Goal: Information Seeking & Learning: Learn about a topic

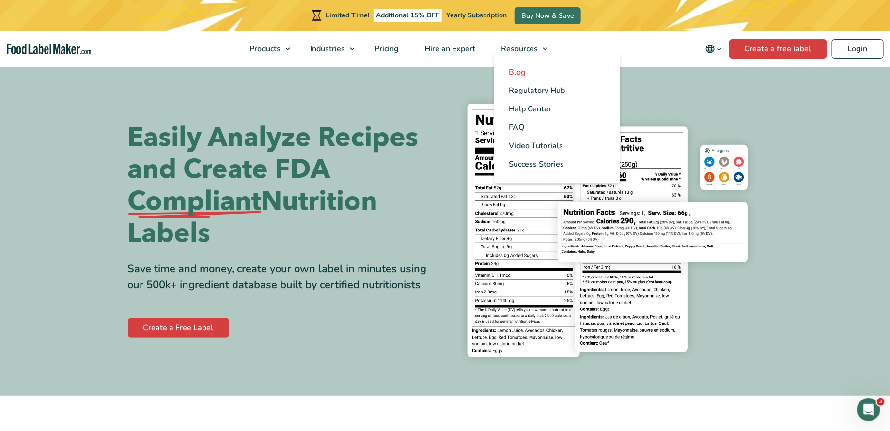
click at [512, 69] on span "Blog" at bounding box center [516, 72] width 17 height 11
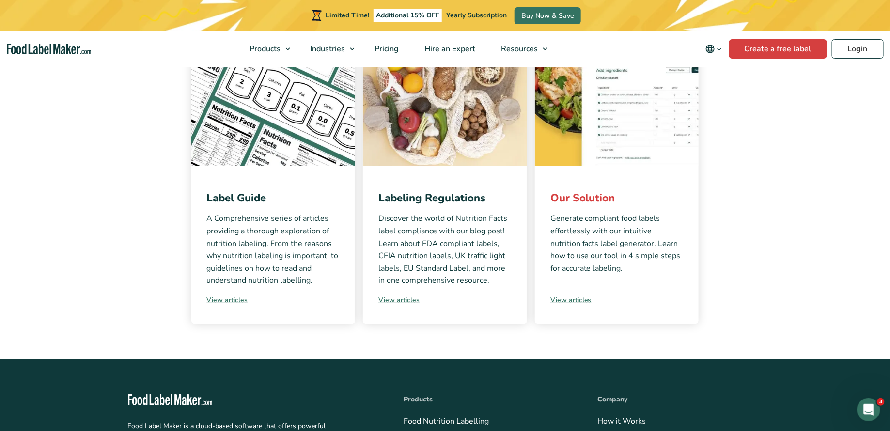
click at [570, 202] on link "Our Solution" at bounding box center [582, 198] width 65 height 15
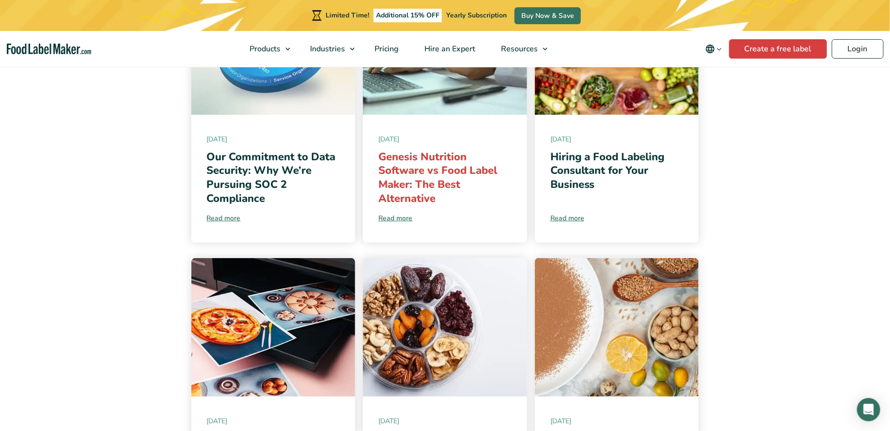
scroll to position [188, 0]
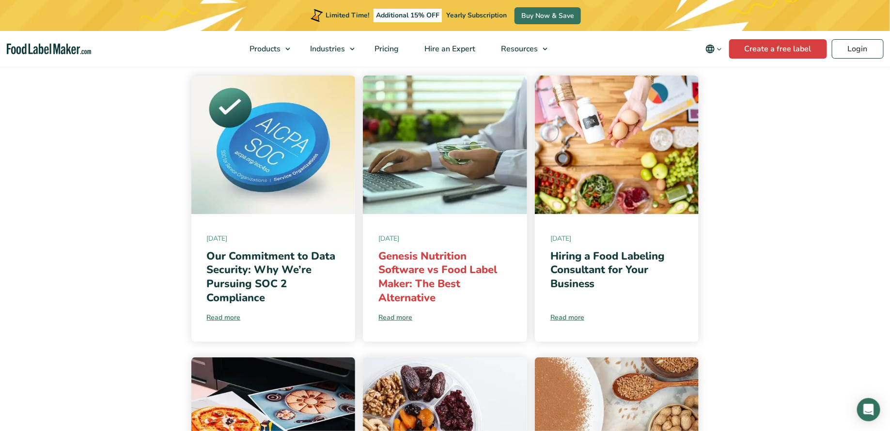
click at [417, 265] on link "Genesis Nutrition Software vs Food Label Maker: The Best Alternative" at bounding box center [437, 277] width 119 height 56
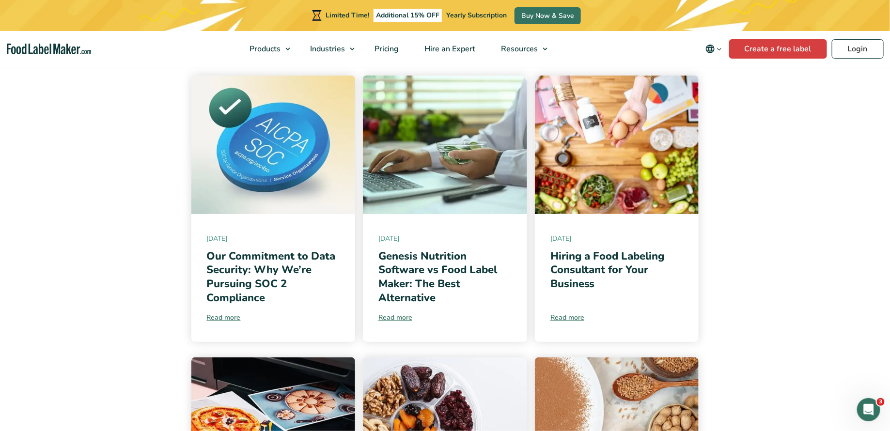
scroll to position [0, 0]
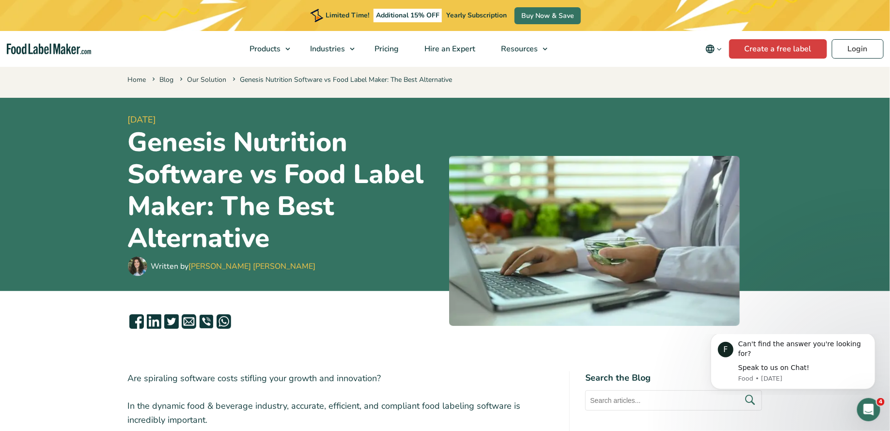
click at [98, 257] on header "12 August, 2025 Genesis Nutrition Software vs Food Label Maker: The Best Altern…" at bounding box center [445, 195] width 890 height 194
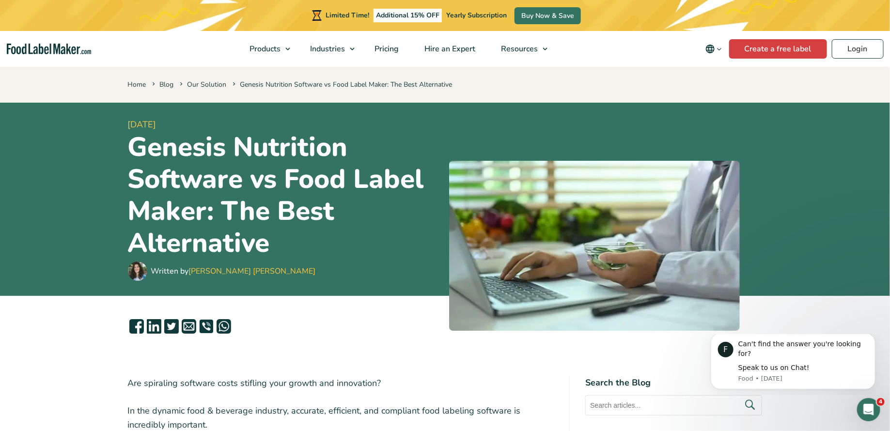
click at [246, 220] on h1 "Genesis Nutrition Software vs Food Label Maker: The Best Alternative" at bounding box center [284, 195] width 313 height 128
click at [97, 216] on header "12 August, 2025 Genesis Nutrition Software vs Food Label Maker: The Best Altern…" at bounding box center [445, 200] width 890 height 194
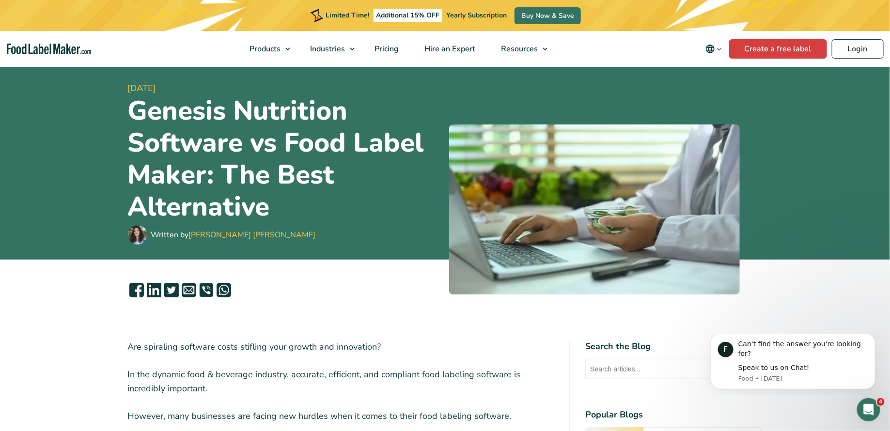
scroll to position [37, 0]
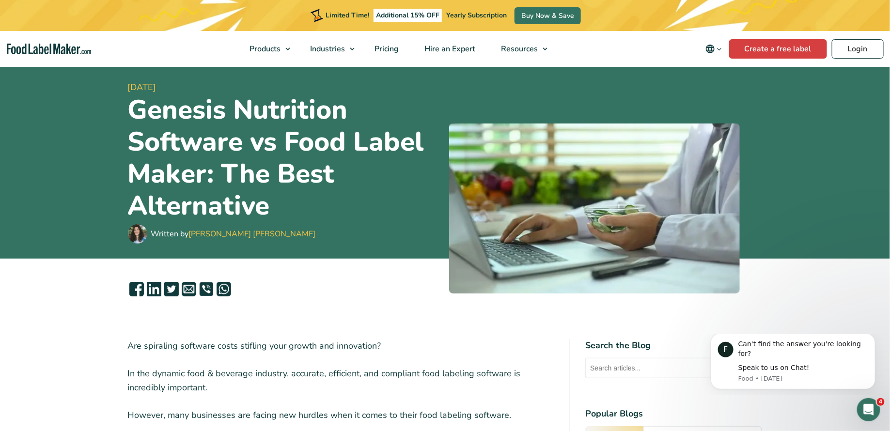
click at [188, 180] on h1 "Genesis Nutrition Software vs Food Label Maker: The Best Alternative" at bounding box center [284, 158] width 313 height 128
click at [60, 178] on header "12 August, 2025 Genesis Nutrition Software vs Food Label Maker: The Best Altern…" at bounding box center [445, 162] width 890 height 194
click at [141, 143] on h1 "Genesis Nutrition Software vs Food Label Maker: The Best Alternative" at bounding box center [284, 158] width 313 height 128
click at [77, 154] on header "12 August, 2025 Genesis Nutrition Software vs Food Label Maker: The Best Altern…" at bounding box center [445, 162] width 890 height 194
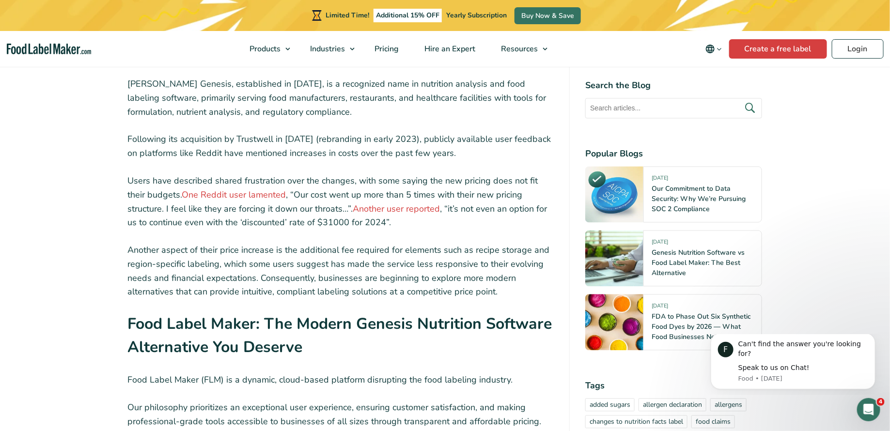
scroll to position [0, 0]
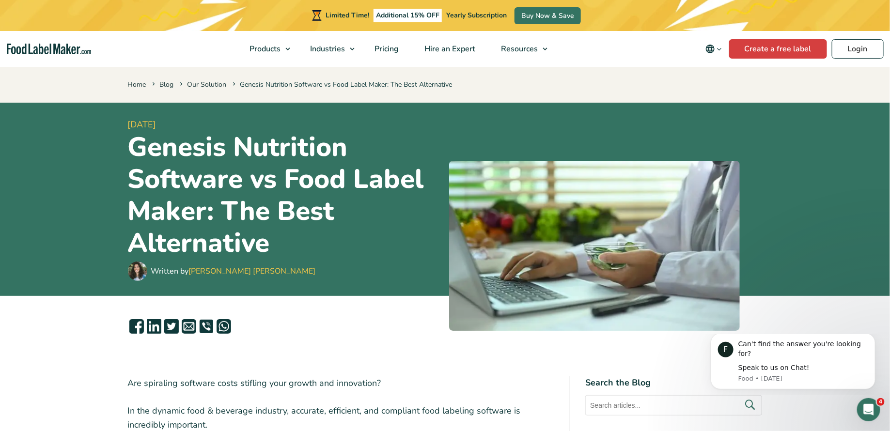
click at [159, 135] on h1 "Genesis Nutrition Software vs Food Label Maker: The Best Alternative" at bounding box center [284, 195] width 313 height 128
click at [92, 147] on header "12 August, 2025 Genesis Nutrition Software vs Food Label Maker: The Best Altern…" at bounding box center [445, 200] width 890 height 194
click at [153, 169] on h1 "Genesis Nutrition Software vs Food Label Maker: The Best Alternative" at bounding box center [284, 195] width 313 height 128
click at [132, 160] on h1 "Genesis Nutrition Software vs Food Label Maker: The Best Alternative" at bounding box center [284, 195] width 313 height 128
click at [108, 159] on header "12 August, 2025 Genesis Nutrition Software vs Food Label Maker: The Best Altern…" at bounding box center [445, 200] width 890 height 194
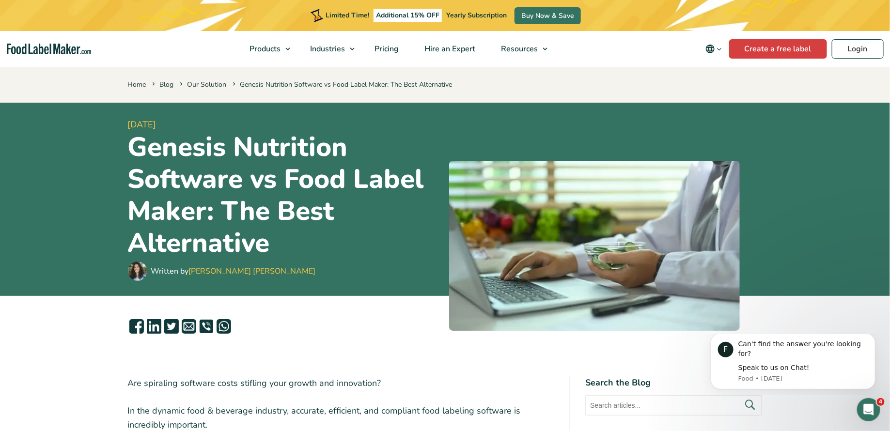
click at [81, 184] on header "12 August, 2025 Genesis Nutrition Software vs Food Label Maker: The Best Altern…" at bounding box center [445, 200] width 890 height 194
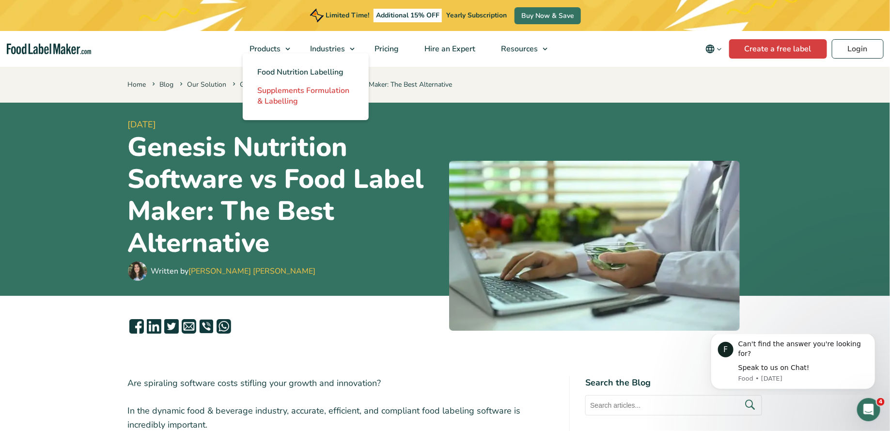
click at [273, 93] on span "Supplements Formulation & Labelling" at bounding box center [303, 95] width 92 height 21
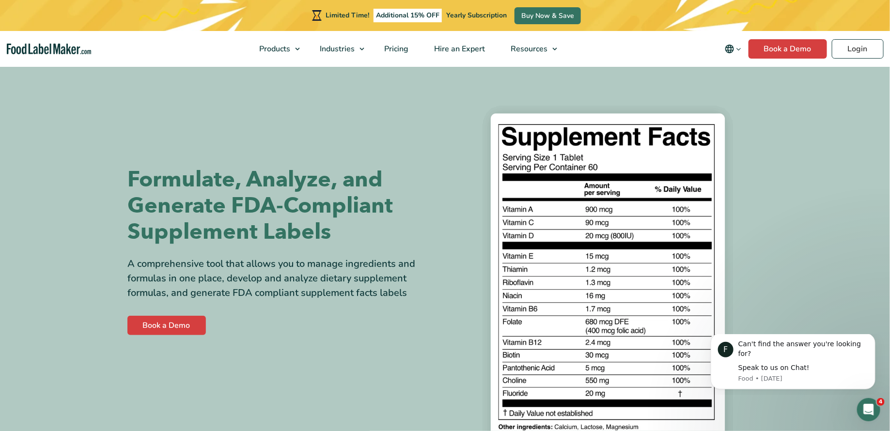
click at [233, 202] on h1 "Formulate, Analyze, and Generate FDA-Compliant Supplement Labels" at bounding box center [283, 206] width 310 height 78
click at [162, 136] on div "Formulate, Analyze, and Generate FDA-Compliant Supplement Labels A comprehensiv…" at bounding box center [445, 251] width 634 height 373
